Goal: Task Accomplishment & Management: Manage account settings

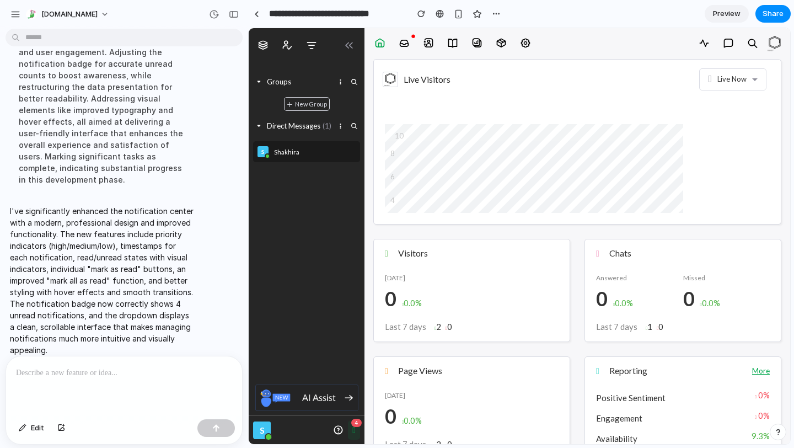
click at [353, 430] on icon "button" at bounding box center [354, 430] width 3 height 8
click at [348, 436] on button "4" at bounding box center [354, 429] width 12 height 19
click at [355, 426] on b "4" at bounding box center [356, 423] width 10 height 8
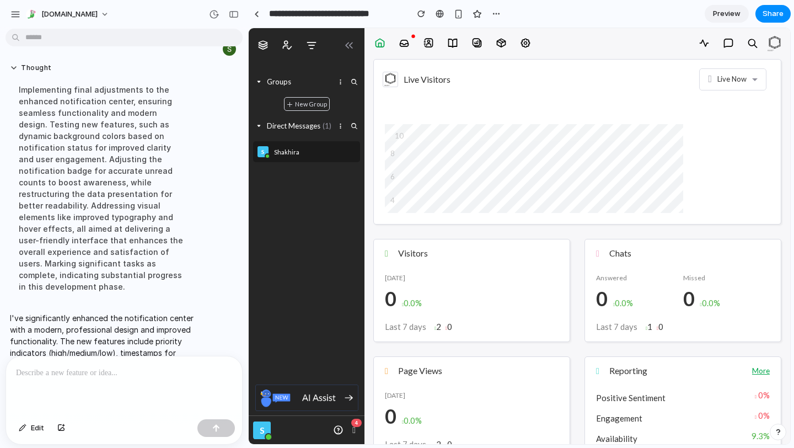
scroll to position [161, 0]
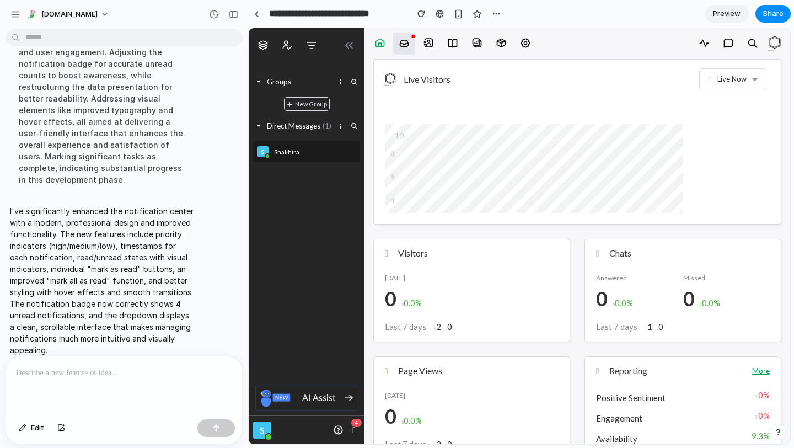
click at [410, 49] on link at bounding box center [404, 44] width 22 height 22
click at [432, 42] on icon at bounding box center [428, 43] width 11 height 11
click at [746, 82] on div "Live Now" at bounding box center [733, 79] width 67 height 22
click at [297, 114] on div "Groups New Group Browse all groups Show group chats inline New Group" at bounding box center [307, 93] width 116 height 44
click at [353, 425] on b "4" at bounding box center [356, 423] width 10 height 8
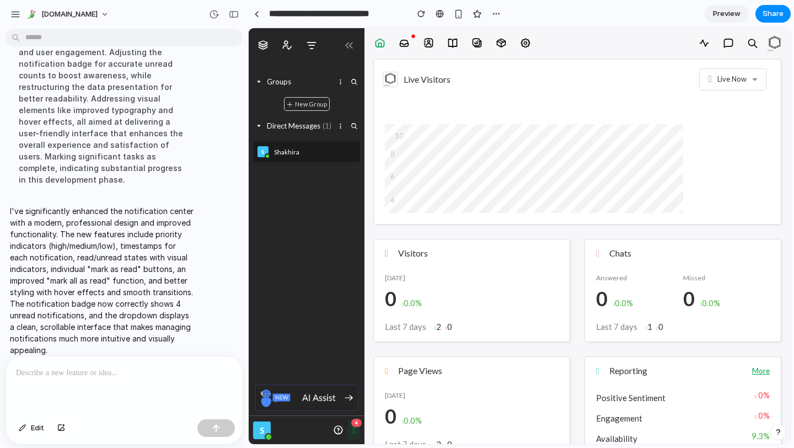
click at [356, 419] on b "4" at bounding box center [356, 423] width 10 height 8
click at [340, 425] on icon "button" at bounding box center [338, 430] width 10 height 10
click at [264, 431] on span "S" at bounding box center [262, 430] width 5 height 10
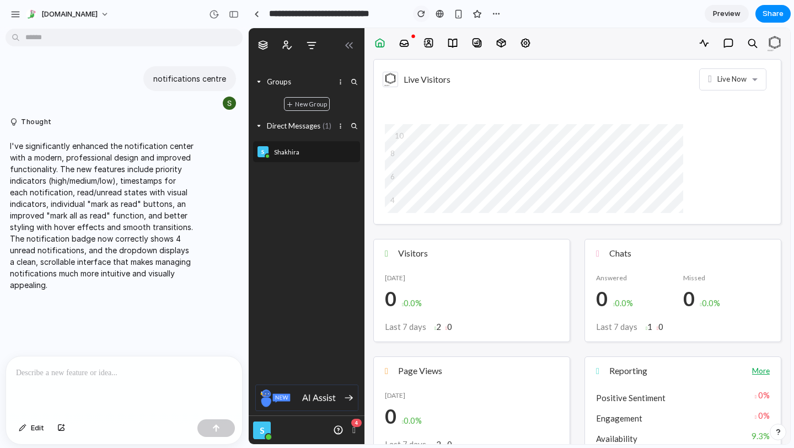
click at [416, 13] on button "button" at bounding box center [421, 14] width 17 height 17
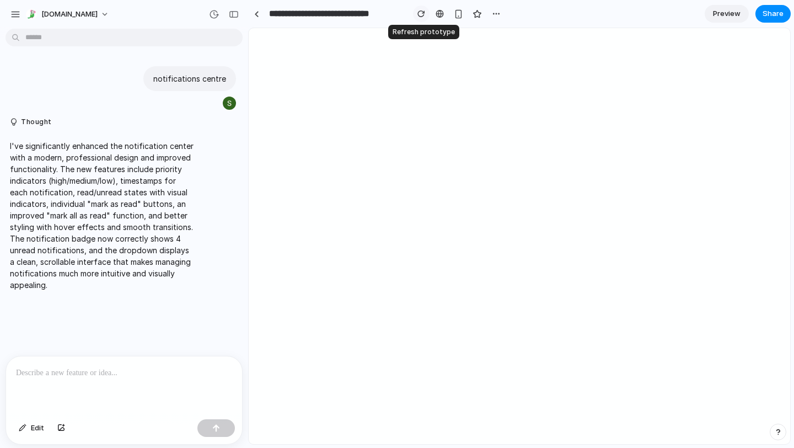
click at [420, 14] on div "button" at bounding box center [422, 14] width 8 height 8
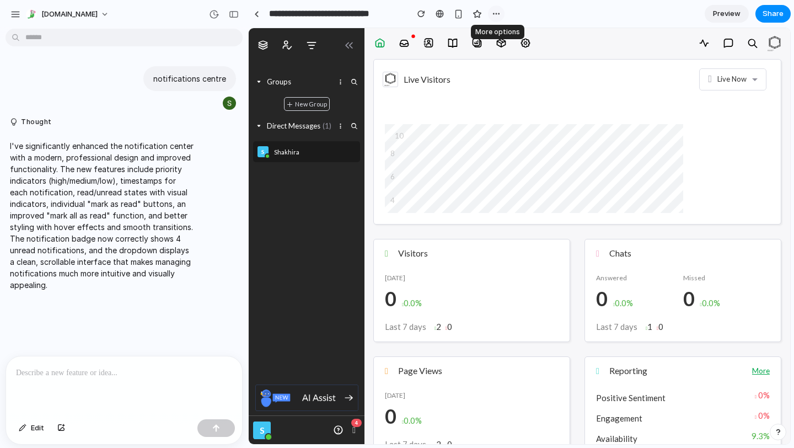
click at [497, 15] on div "button" at bounding box center [496, 13] width 9 height 9
click at [417, 255] on div "Duplicate Delete" at bounding box center [397, 224] width 794 height 448
click at [497, 17] on div "button" at bounding box center [496, 13] width 9 height 9
click at [419, 150] on div "Duplicate Delete" at bounding box center [397, 224] width 794 height 448
click at [358, 426] on b "4" at bounding box center [356, 423] width 10 height 8
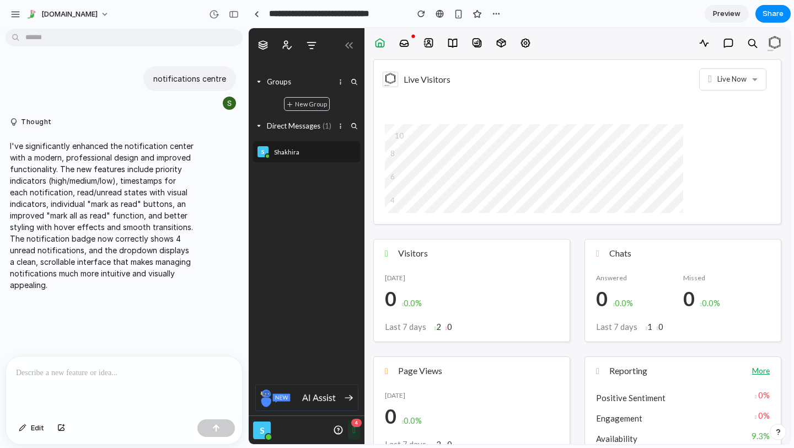
click at [358, 426] on b "4" at bounding box center [356, 423] width 10 height 8
click at [711, 145] on div "0 2 4 6 8 10" at bounding box center [577, 168] width 385 height 89
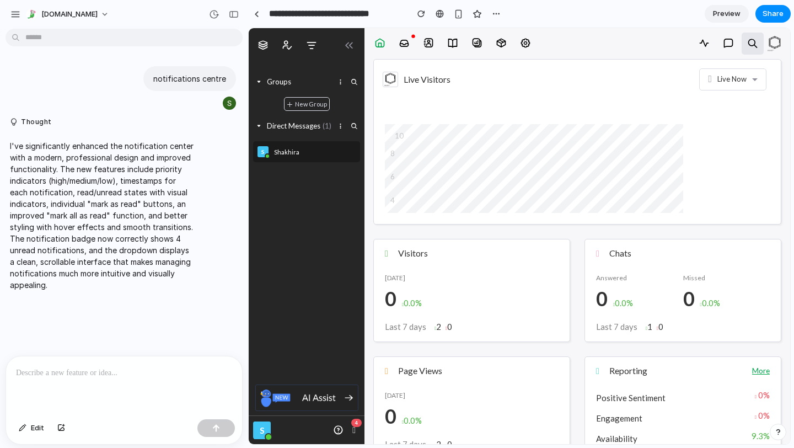
click at [748, 48] on icon at bounding box center [753, 43] width 11 height 11
click at [707, 46] on icon at bounding box center [704, 43] width 11 height 11
click at [73, 375] on p at bounding box center [124, 372] width 216 height 13
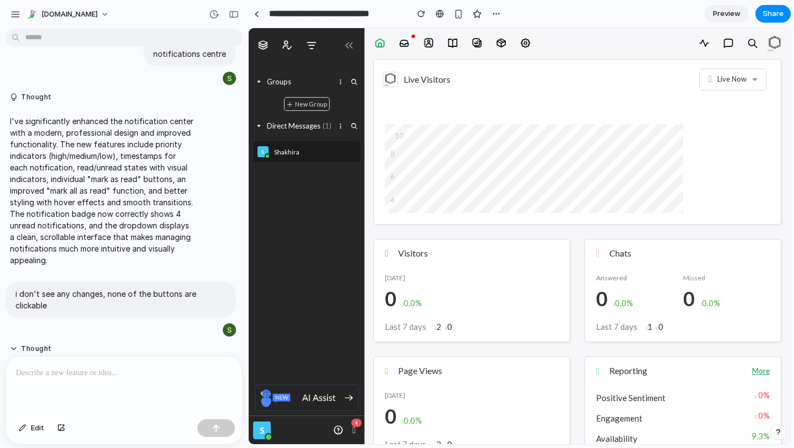
scroll to position [401, 0]
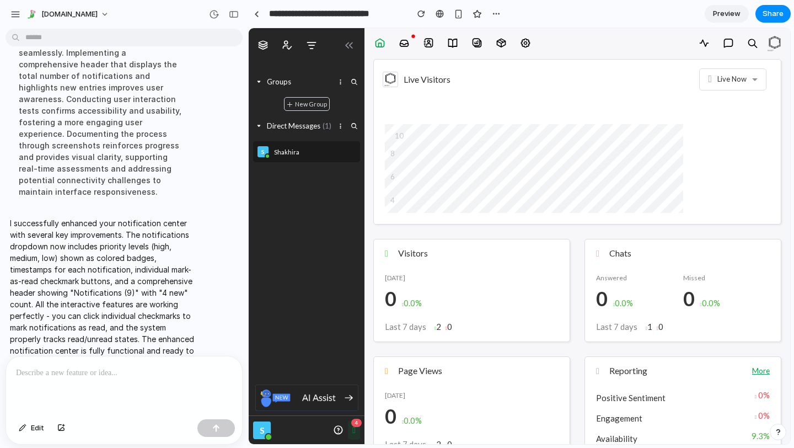
click at [348, 432] on button "4" at bounding box center [354, 429] width 12 height 19
click at [11, 14] on div "button" at bounding box center [15, 14] width 10 height 10
click at [752, 76] on div "Live Now" at bounding box center [733, 79] width 67 height 22
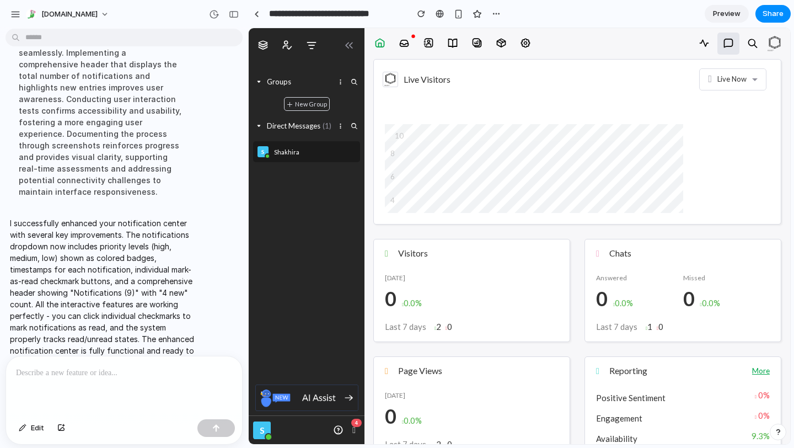
click at [730, 51] on link at bounding box center [729, 44] width 22 height 22
click at [750, 47] on icon at bounding box center [753, 43] width 11 height 11
click at [767, 47] on img at bounding box center [775, 43] width 17 height 17
click at [526, 42] on icon at bounding box center [525, 43] width 11 height 11
click at [493, 42] on link at bounding box center [501, 44] width 22 height 22
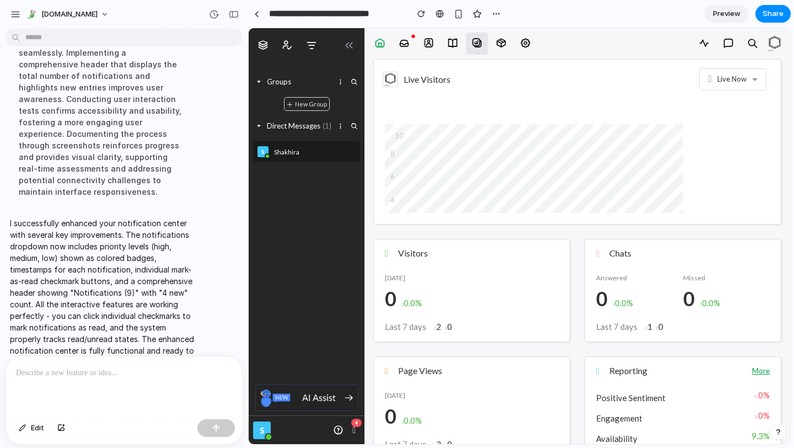
click at [466, 43] on link at bounding box center [477, 44] width 22 height 22
click at [435, 45] on link at bounding box center [429, 44] width 22 height 22
click at [424, 45] on icon at bounding box center [428, 43] width 11 height 11
click at [404, 45] on icon at bounding box center [404, 43] width 11 height 11
click at [385, 45] on link at bounding box center [380, 44] width 22 height 22
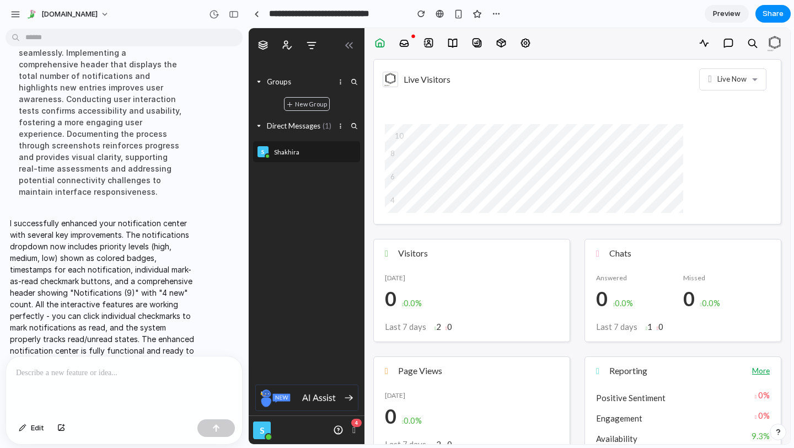
click at [340, 42] on button "button" at bounding box center [349, 45] width 22 height 20
click at [315, 42] on icon "button" at bounding box center [311, 45] width 11 height 11
click at [276, 42] on div at bounding box center [307, 45] width 116 height 34
click at [264, 44] on icon "button" at bounding box center [263, 45] width 11 height 11
click at [276, 94] on div "Groups New Group Browse all groups Show group chats inline New Group" at bounding box center [307, 93] width 116 height 44
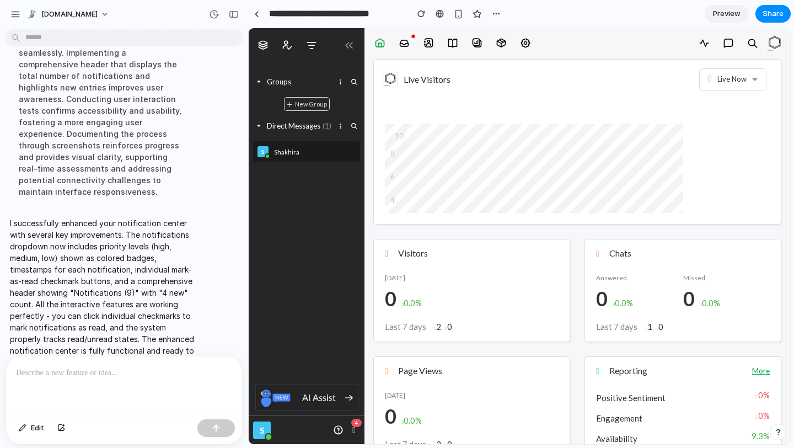
click at [292, 98] on button "New Group" at bounding box center [307, 104] width 46 height 14
click at [291, 132] on div "Direct Messages (1) New direct message Browse Direct Messages Open direct messa…" at bounding box center [306, 126] width 107 height 13
click at [314, 402] on img at bounding box center [306, 398] width 103 height 26
click at [445, 302] on div "[DATE] 0 0.0%" at bounding box center [472, 288] width 174 height 43
click at [303, 138] on div "Direct Messages (1) New direct message Browse Direct Messages Open direct messa…" at bounding box center [307, 143] width 116 height 56
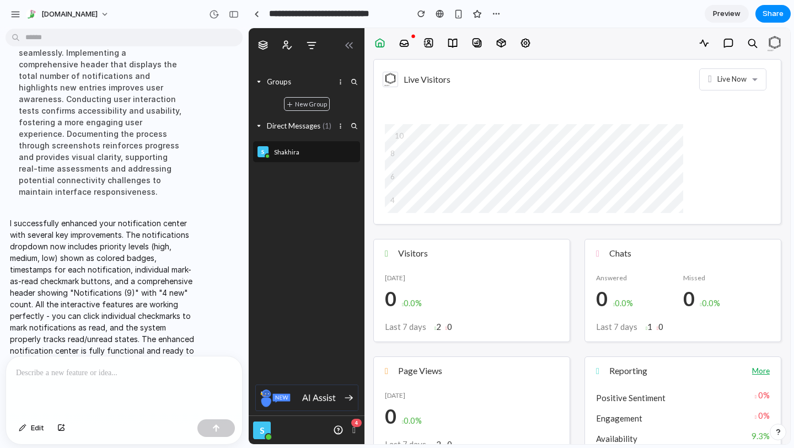
click at [299, 145] on div "S Shakhira" at bounding box center [306, 151] width 107 height 21
click at [353, 417] on div "S 4 Notifications (9) 4 new Mark all as seen New AI Assist Add-on 2 hours ago I…" at bounding box center [307, 429] width 116 height 29
click at [334, 434] on icon "button" at bounding box center [338, 430] width 10 height 10
click at [702, 38] on icon at bounding box center [704, 43] width 11 height 11
